Goal: Task Accomplishment & Management: Manage account settings

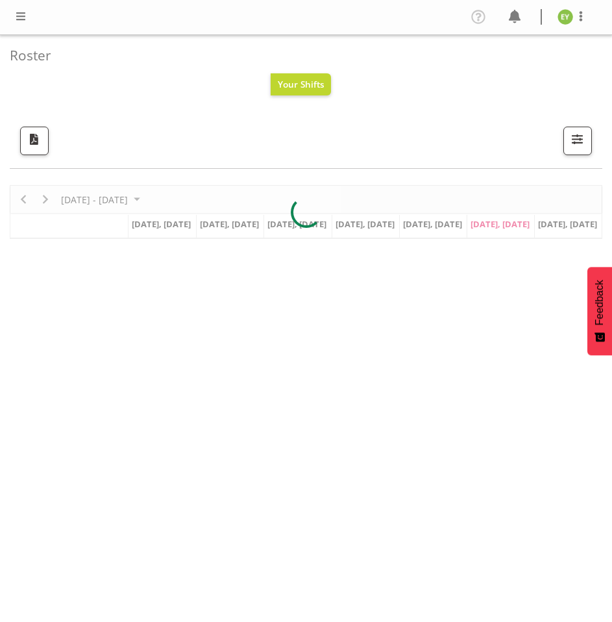
click at [25, 15] on span at bounding box center [21, 16] width 16 height 16
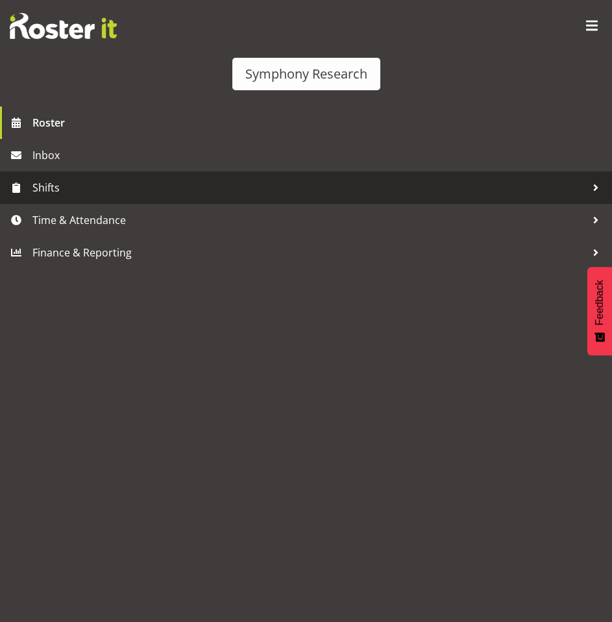
click at [216, 182] on span "Shifts" at bounding box center [309, 187] width 554 height 19
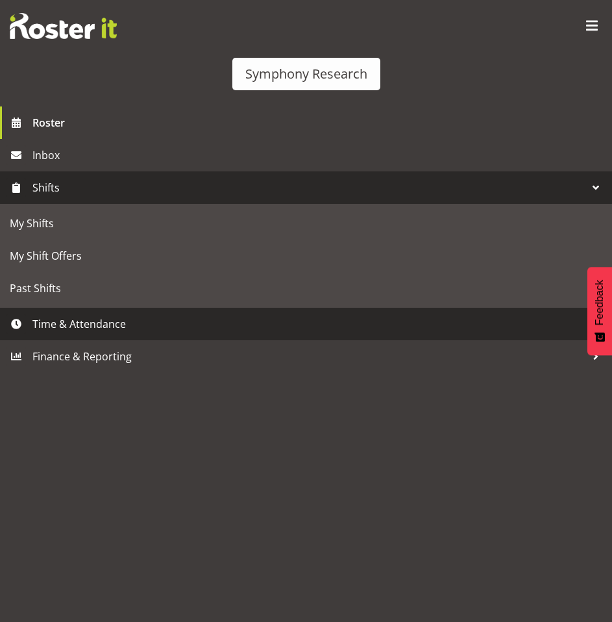
click at [228, 324] on span "Time & Attendance" at bounding box center [309, 323] width 554 height 19
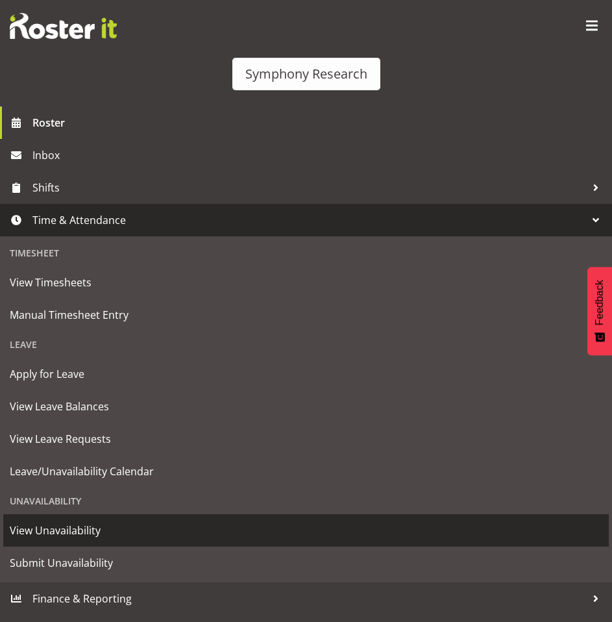
click at [200, 534] on span "View Unavailability" at bounding box center [306, 530] width 593 height 19
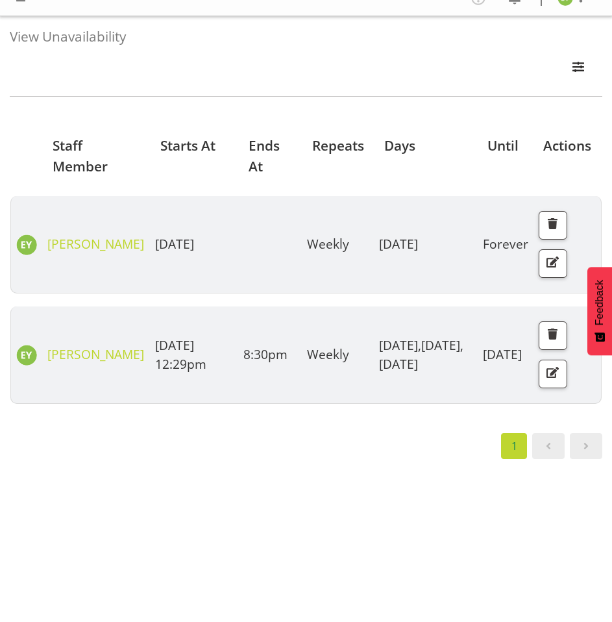
scroll to position [29, 0]
click at [544, 366] on button "button" at bounding box center [553, 373] width 29 height 29
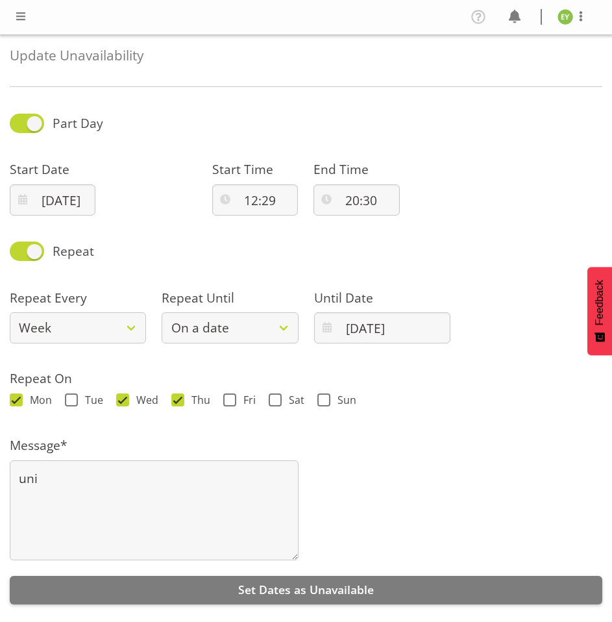
select select "date"
